Goal: Contribute content

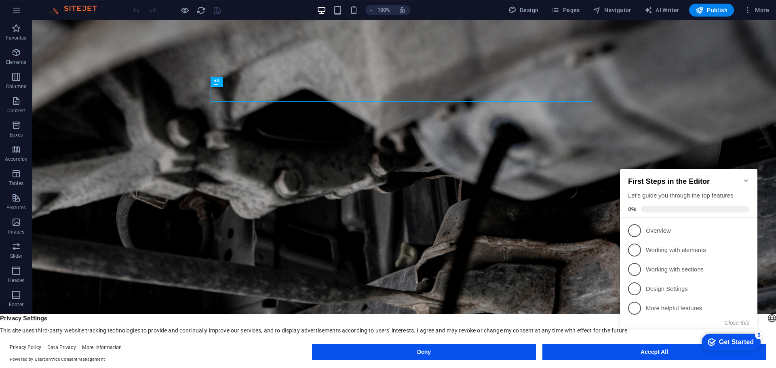
click at [748, 177] on icon "Minimize checklist" at bounding box center [746, 180] width 6 height 6
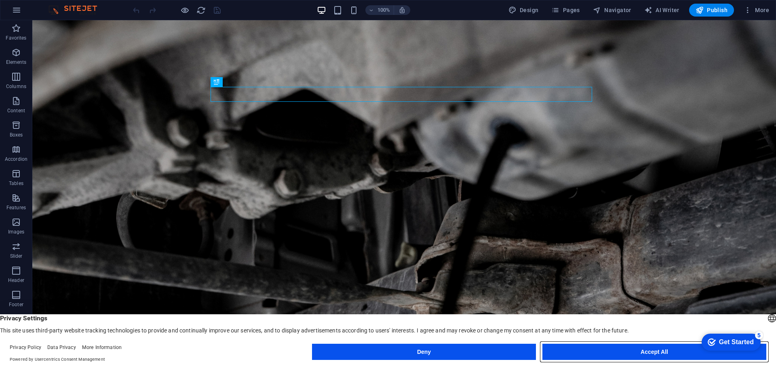
click at [630, 350] on button "Accept All" at bounding box center [654, 352] width 224 height 16
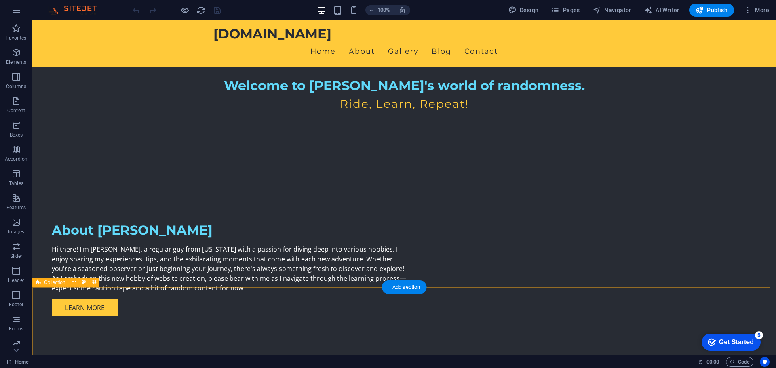
scroll to position [301, 0]
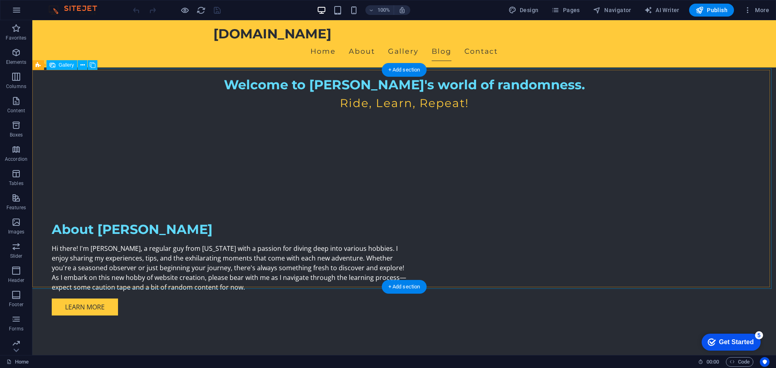
select select "px"
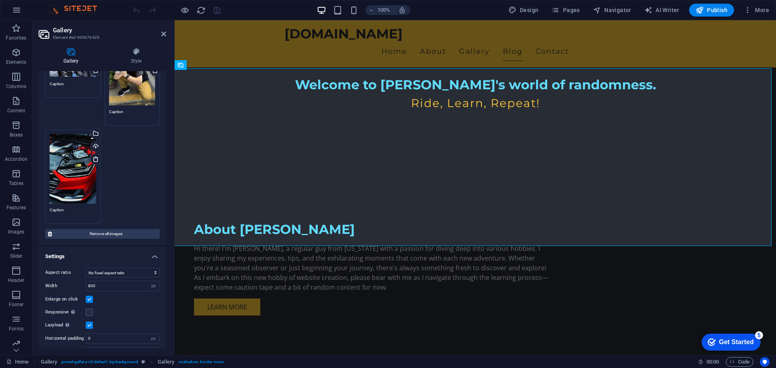
scroll to position [172, 0]
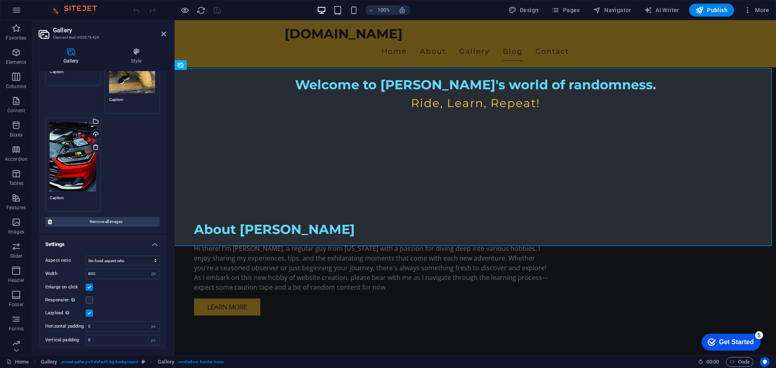
click at [135, 84] on div "Drag files here, click to choose files or select files from Files or our free s…" at bounding box center [132, 63] width 46 height 60
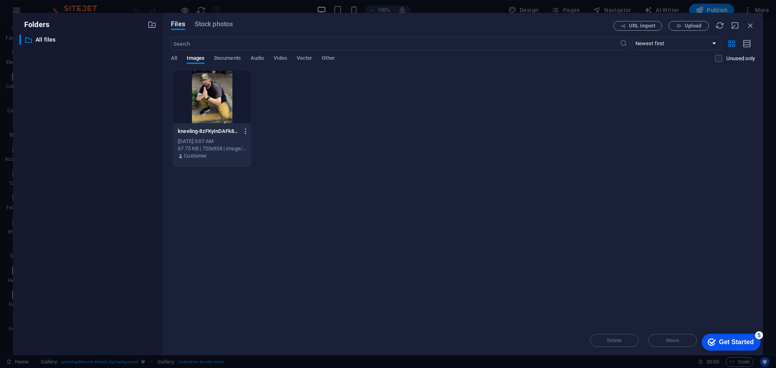
click at [245, 133] on icon "button" at bounding box center [246, 131] width 8 height 7
click at [343, 194] on div at bounding box center [388, 184] width 776 height 368
